Goal: Navigation & Orientation: Find specific page/section

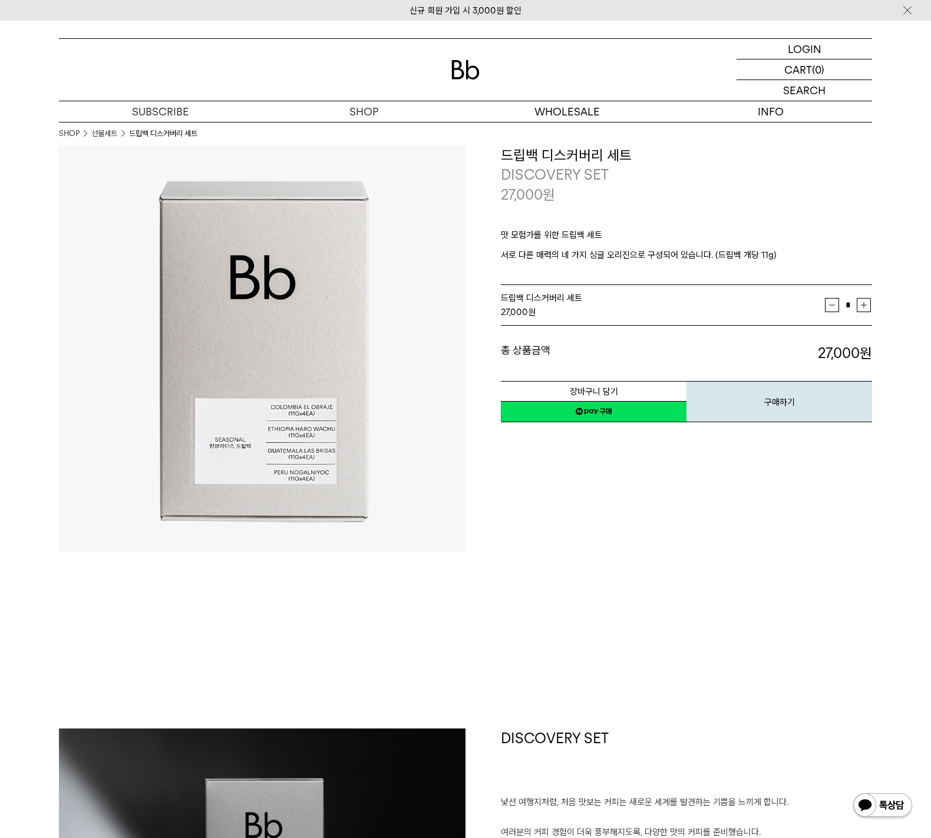
click at [466, 75] on img at bounding box center [465, 69] width 28 height 19
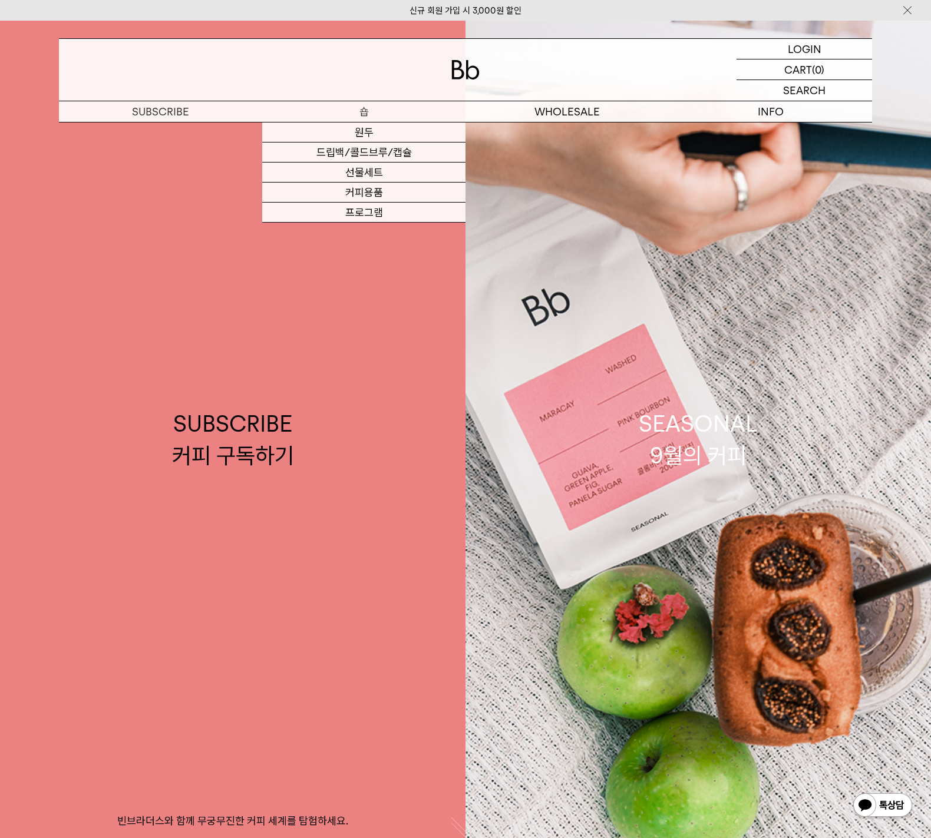
click at [350, 115] on p "숍" at bounding box center [363, 111] width 203 height 21
